Goal: Task Accomplishment & Management: Use online tool/utility

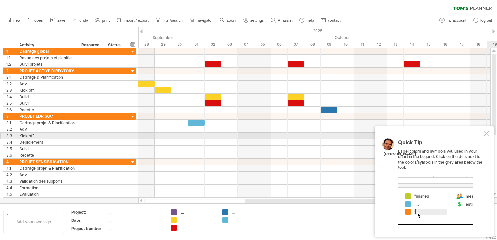
click at [487, 134] on div at bounding box center [486, 133] width 5 height 5
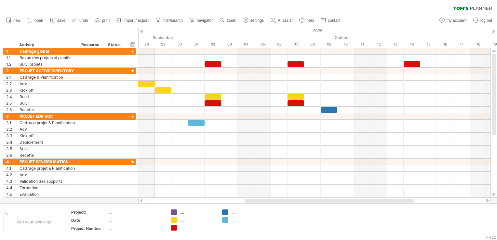
drag, startPoint x: 200, startPoint y: 201, endPoint x: 184, endPoint y: 200, distance: 15.7
click at [185, 200] on div at bounding box center [314, 201] width 340 height 4
click at [169, 200] on div at bounding box center [314, 201] width 340 height 4
drag, startPoint x: 172, startPoint y: 201, endPoint x: 230, endPoint y: 199, distance: 57.9
click at [230, 199] on div at bounding box center [314, 201] width 340 height 4
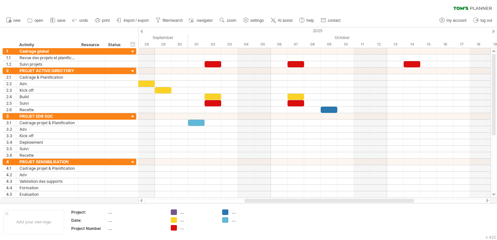
click at [230, 199] on div at bounding box center [314, 201] width 340 height 4
click at [143, 17] on link "import / export" at bounding box center [133, 20] width 36 height 8
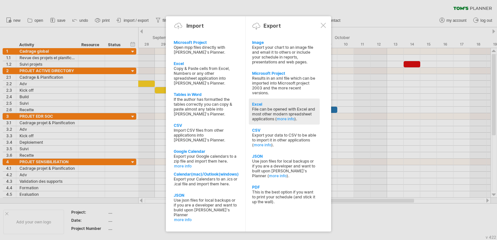
click at [277, 113] on div "File can be opened with Excel and most other modern spreadsheet applications ( …" at bounding box center [284, 114] width 64 height 15
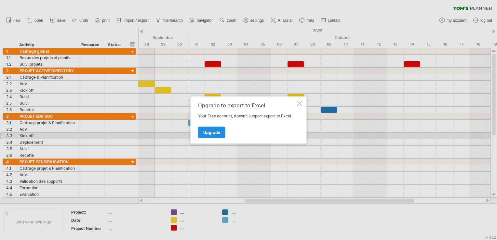
click at [208, 135] on link "Upgrade" at bounding box center [211, 132] width 27 height 11
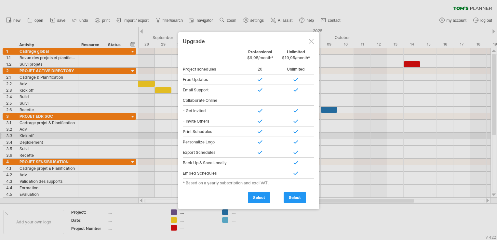
click at [312, 42] on div at bounding box center [311, 41] width 5 height 5
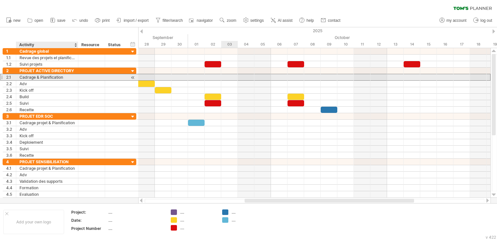
click at [20, 76] on div "Cadrage & Planification" at bounding box center [47, 77] width 55 height 6
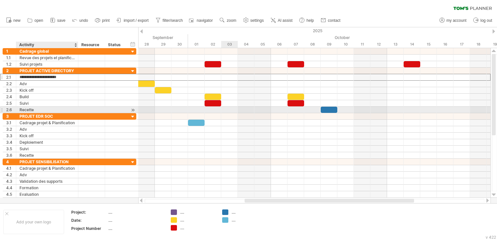
drag, startPoint x: 24, startPoint y: 77, endPoint x: 24, endPoint y: 108, distance: 30.9
click at [24, 108] on div "**********" at bounding box center [70, 91] width 134 height 46
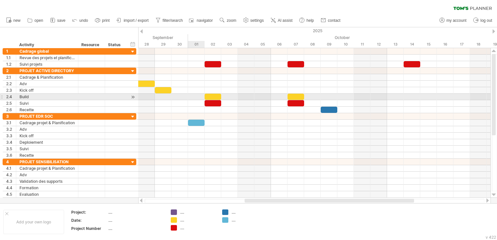
click at [195, 100] on div at bounding box center [314, 103] width 352 height 7
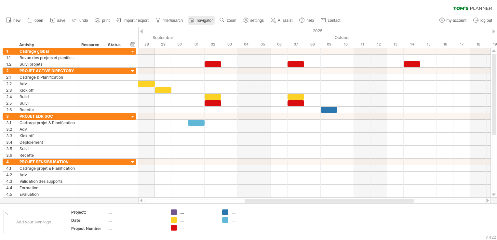
click at [209, 20] on span "navigator" at bounding box center [205, 20] width 16 height 5
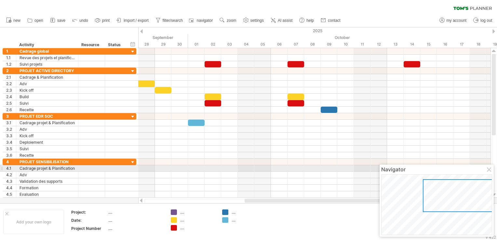
click at [490, 171] on div at bounding box center [489, 169] width 5 height 5
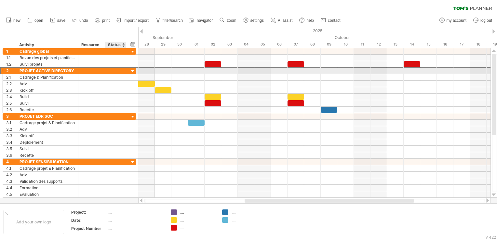
click at [113, 68] on div at bounding box center [115, 71] width 14 height 6
click at [131, 72] on div at bounding box center [133, 71] width 6 height 6
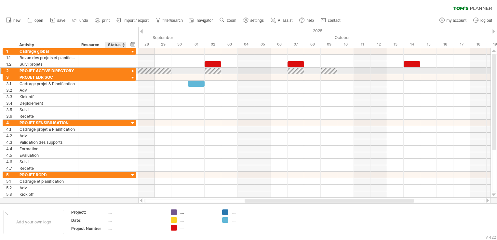
click at [132, 72] on div at bounding box center [133, 71] width 6 height 6
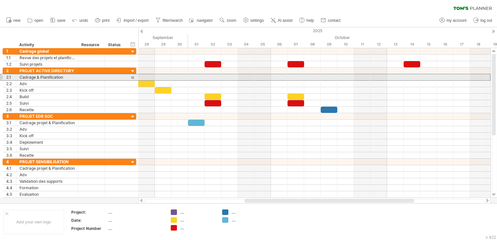
click at [1, 76] on div at bounding box center [1, 77] width 3 height 7
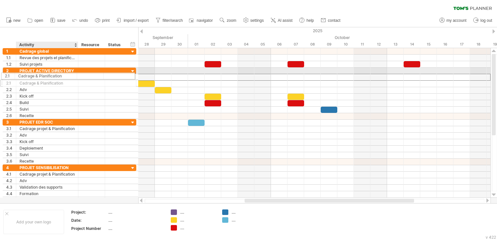
drag, startPoint x: 45, startPoint y: 78, endPoint x: 41, endPoint y: 75, distance: 5.3
